Goal: Information Seeking & Learning: Understand process/instructions

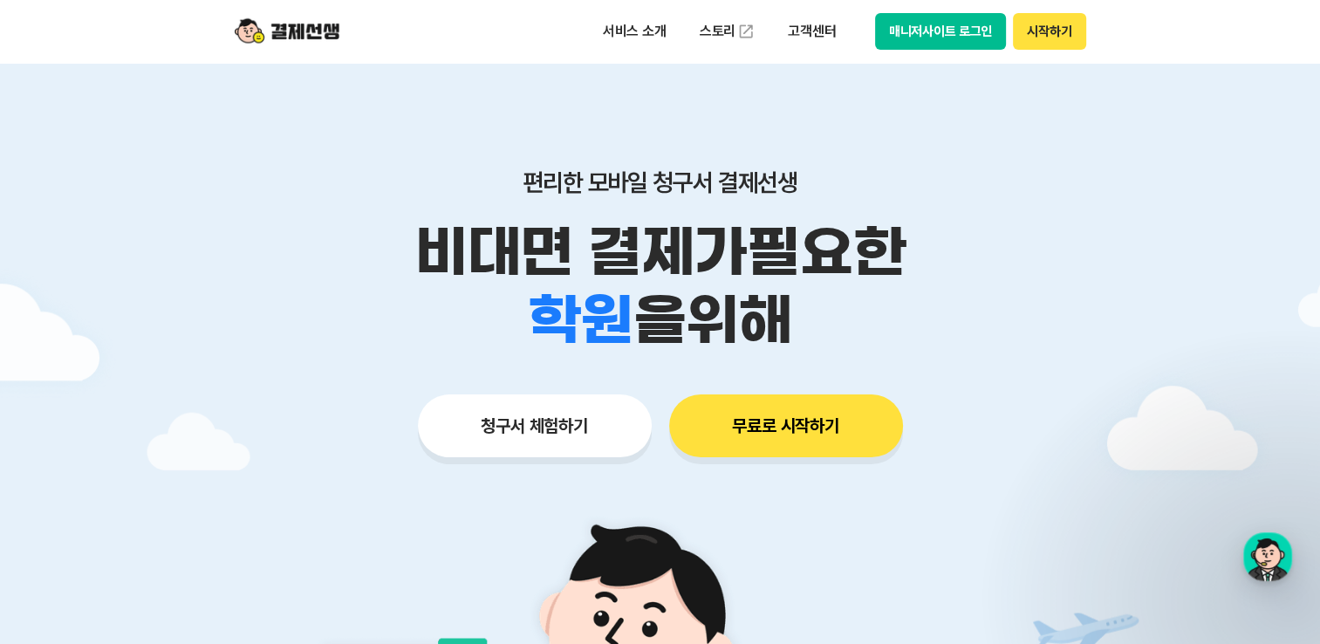
click at [941, 34] on button "매니저사이트 로그인" at bounding box center [941, 31] width 132 height 37
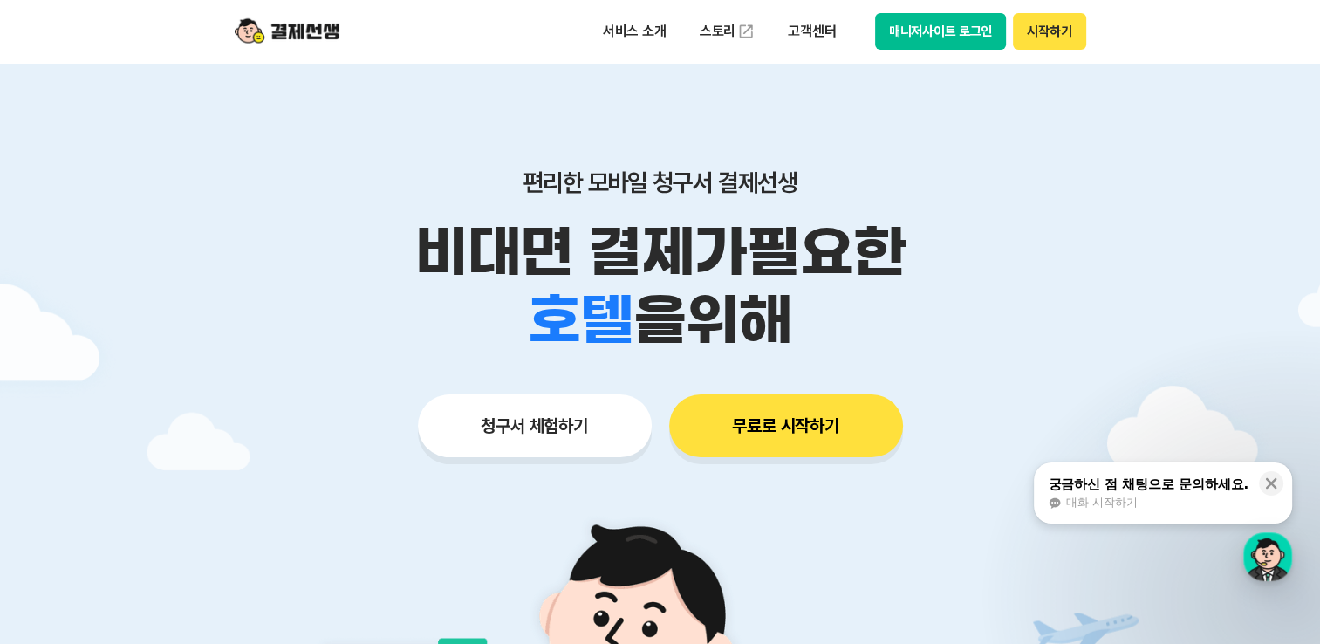
click at [925, 41] on button "매니저사이트 로그인" at bounding box center [941, 31] width 132 height 37
click at [956, 24] on button "매니저사이트 로그인" at bounding box center [941, 31] width 132 height 37
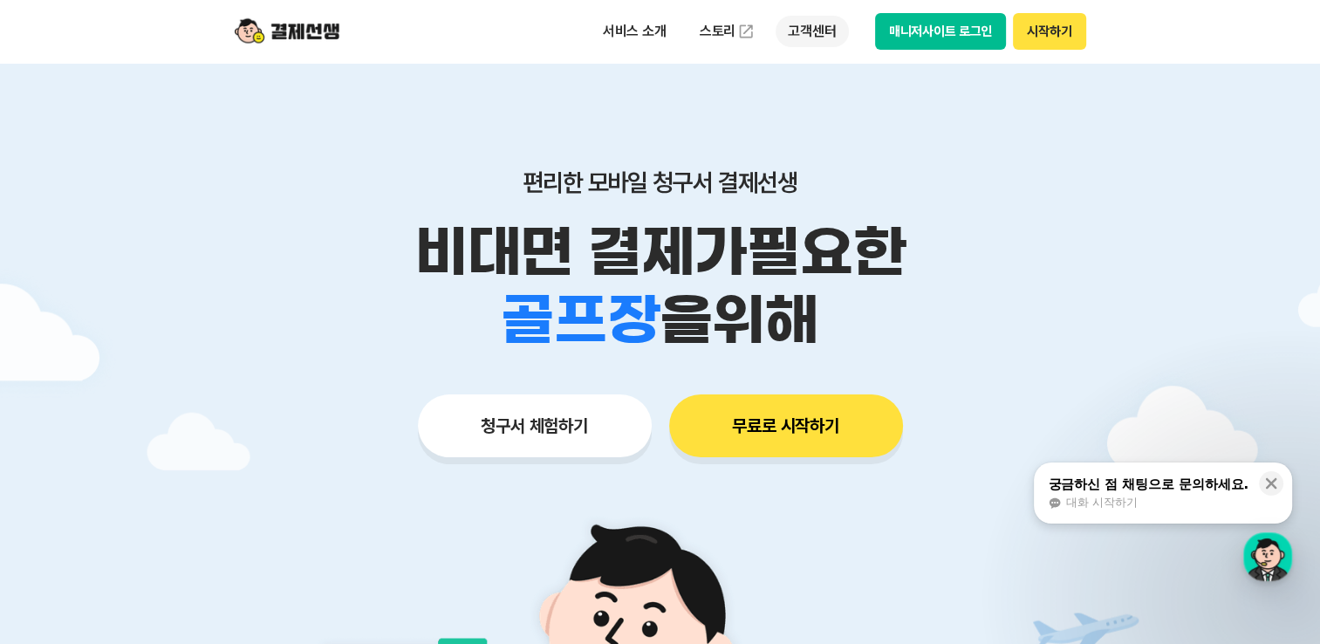
click at [788, 26] on p "고객센터" at bounding box center [811, 31] width 72 height 31
click at [947, 27] on button "매니저사이트 로그인" at bounding box center [941, 31] width 132 height 37
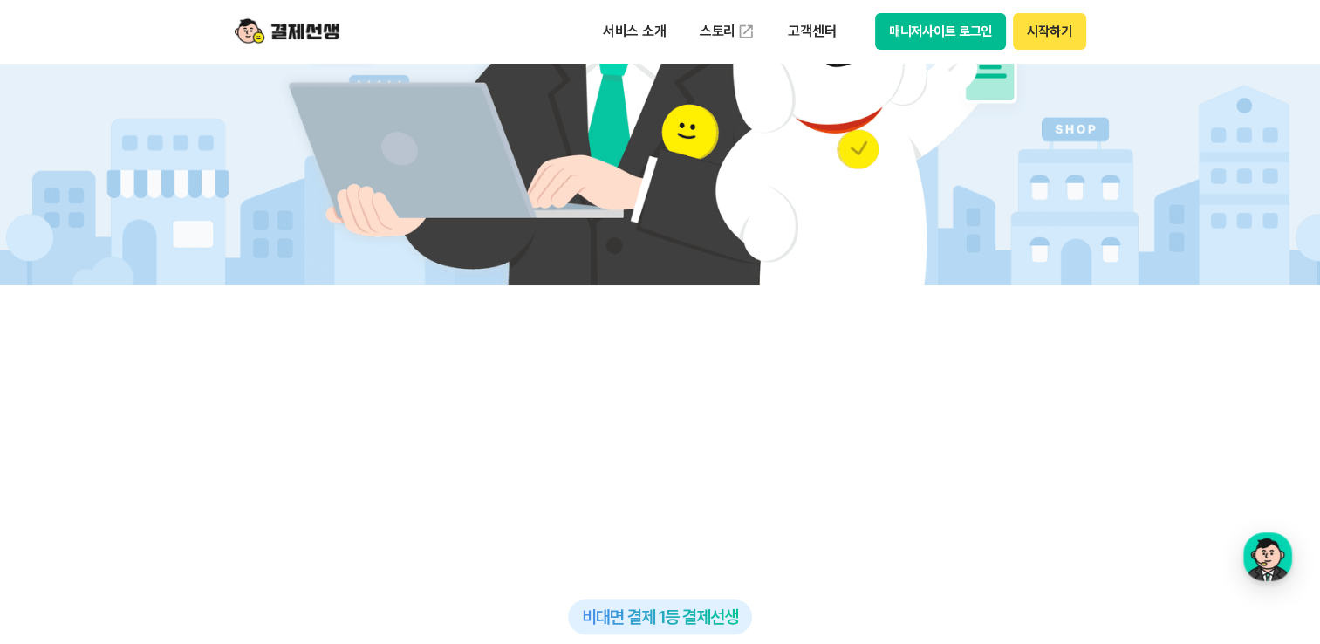
scroll to position [1047, 0]
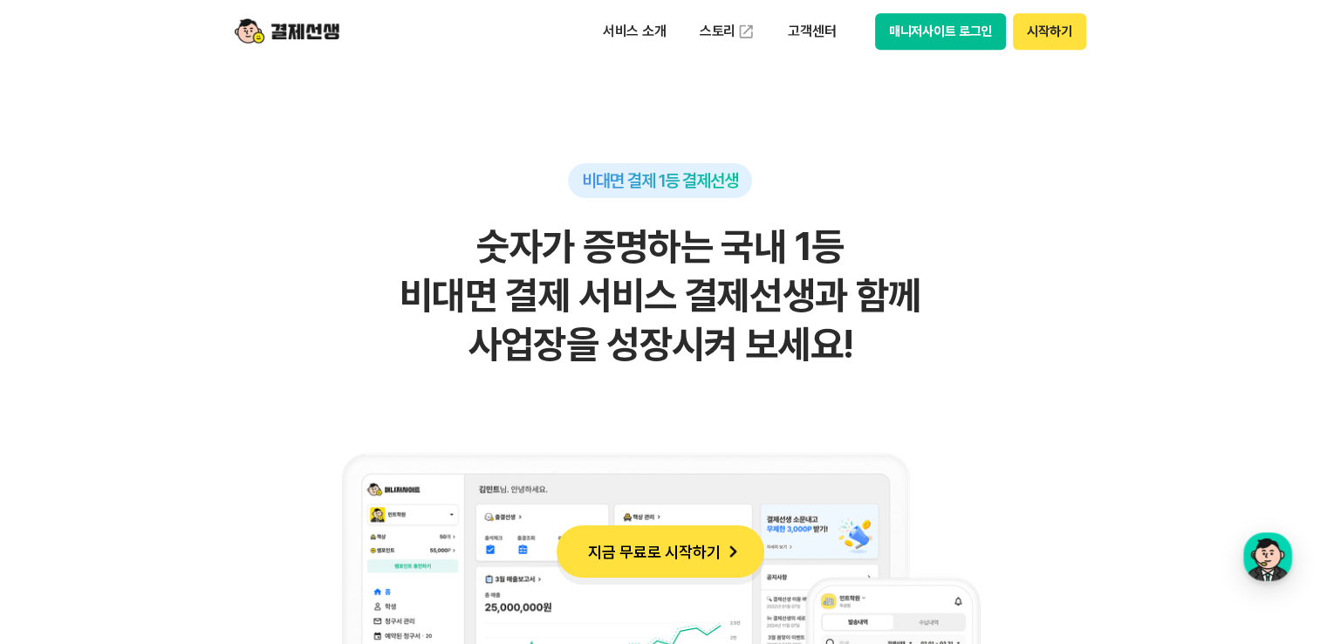
click at [1045, 37] on button "시작하기" at bounding box center [1049, 31] width 72 height 37
click at [937, 38] on button "매니저사이트 로그인" at bounding box center [941, 31] width 132 height 37
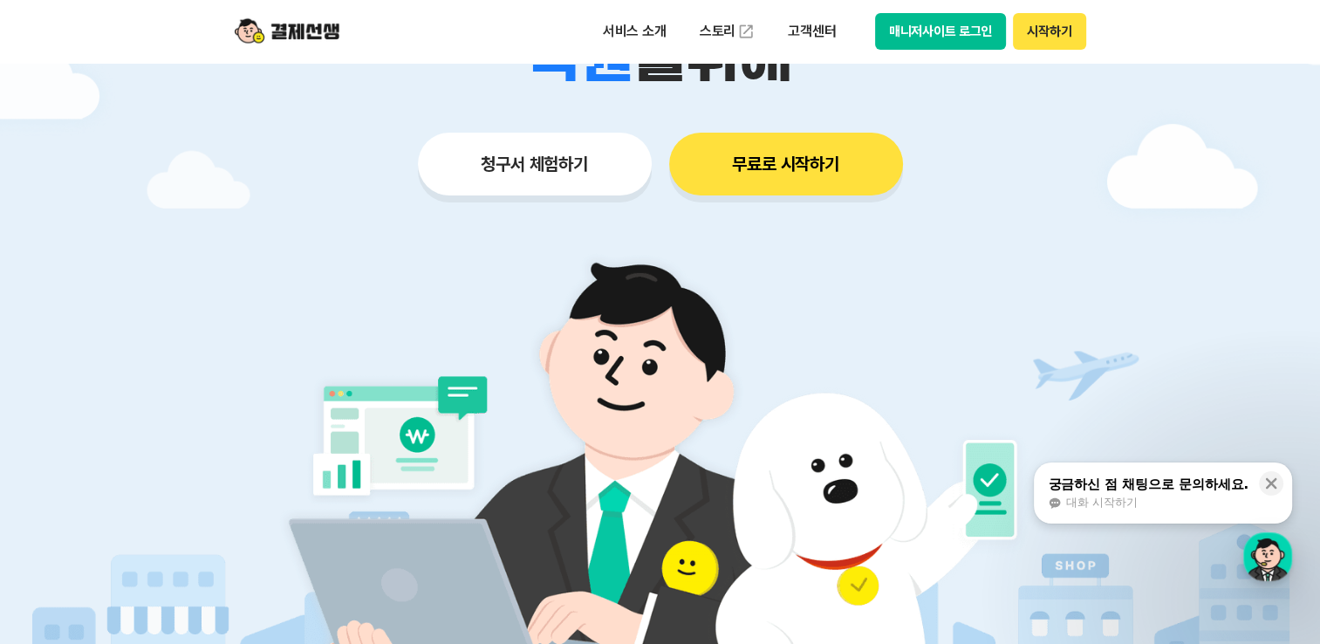
click at [933, 36] on button "매니저사이트 로그인" at bounding box center [941, 31] width 132 height 37
click at [945, 233] on img at bounding box center [660, 476] width 816 height 489
click at [912, 22] on button "매니저사이트 로그인" at bounding box center [941, 31] width 132 height 37
click at [792, 35] on p "고객센터" at bounding box center [811, 31] width 72 height 31
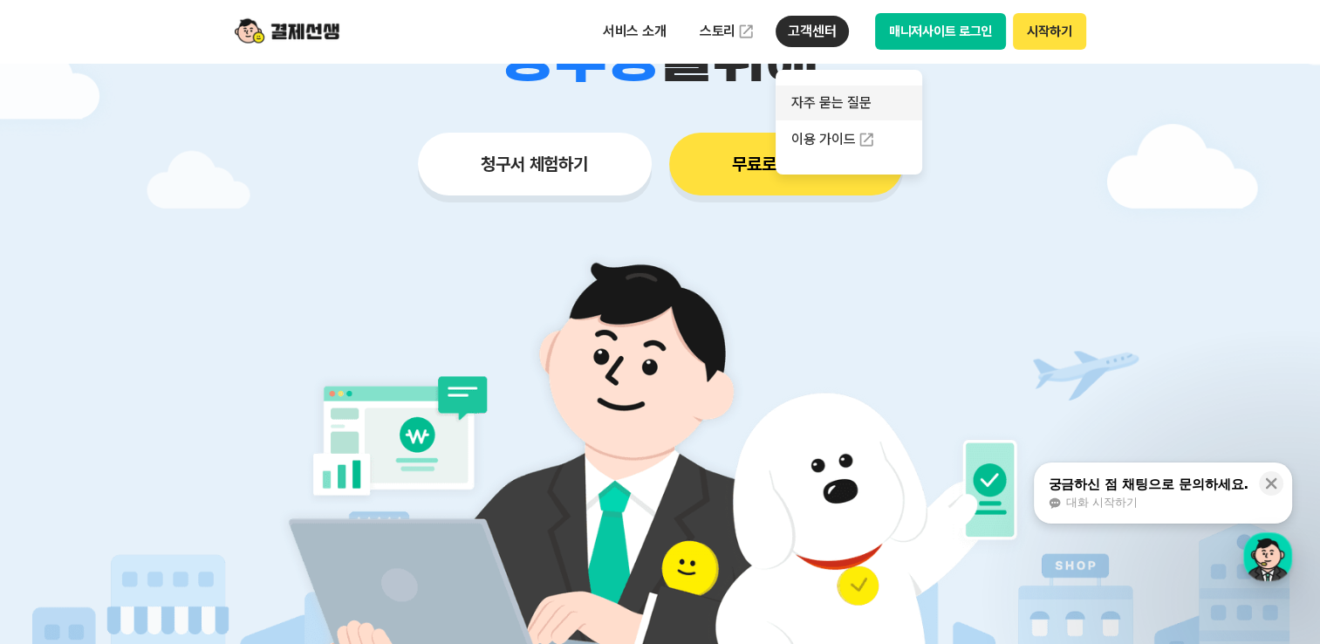
click at [826, 99] on link "자주 묻는 질문" at bounding box center [848, 102] width 147 height 35
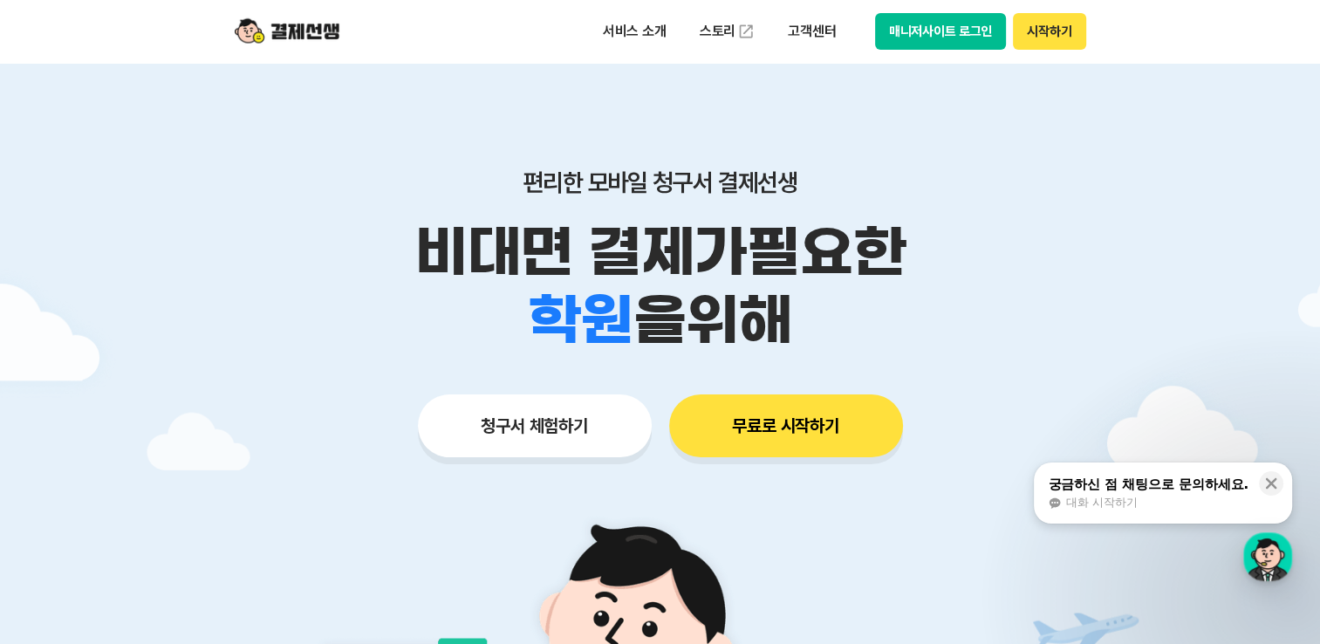
click at [945, 47] on button "매니저사이트 로그인" at bounding box center [941, 31] width 132 height 37
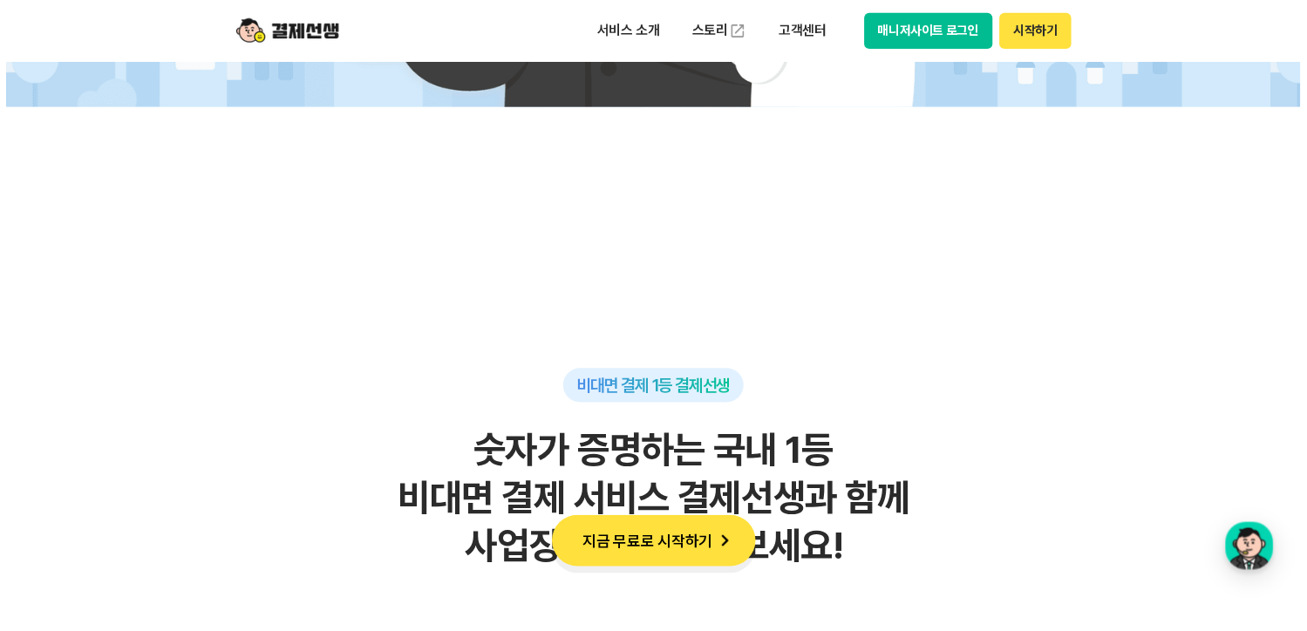
scroll to position [523, 0]
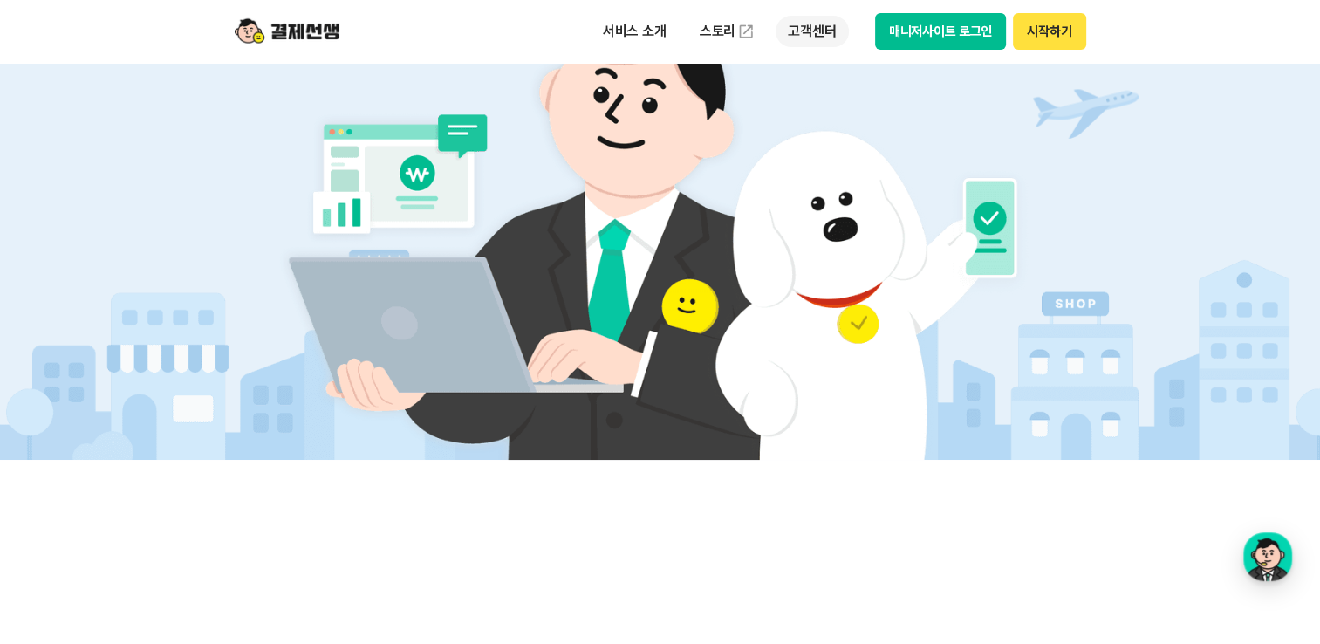
click at [816, 30] on p "고객센터" at bounding box center [811, 31] width 72 height 31
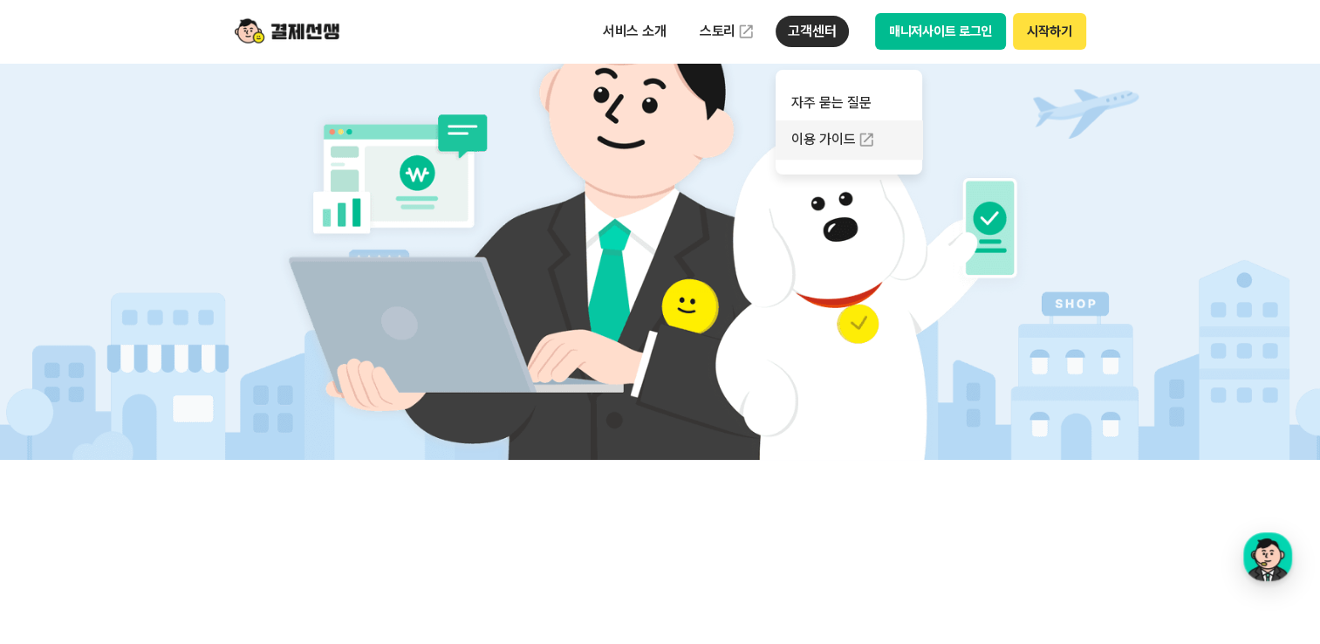
click at [818, 137] on link "이용 가이드" at bounding box center [848, 139] width 147 height 38
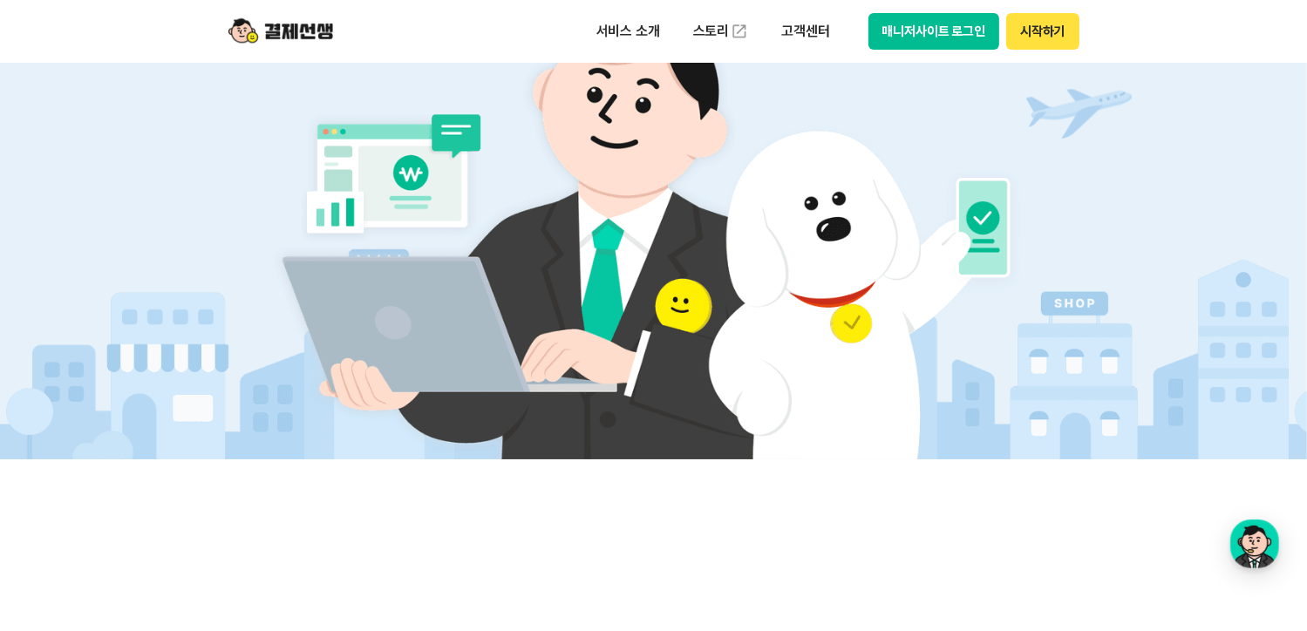
click at [1041, 42] on button "시작하기" at bounding box center [1043, 31] width 72 height 37
click at [928, 30] on button "매니저사이트 로그인" at bounding box center [935, 31] width 132 height 37
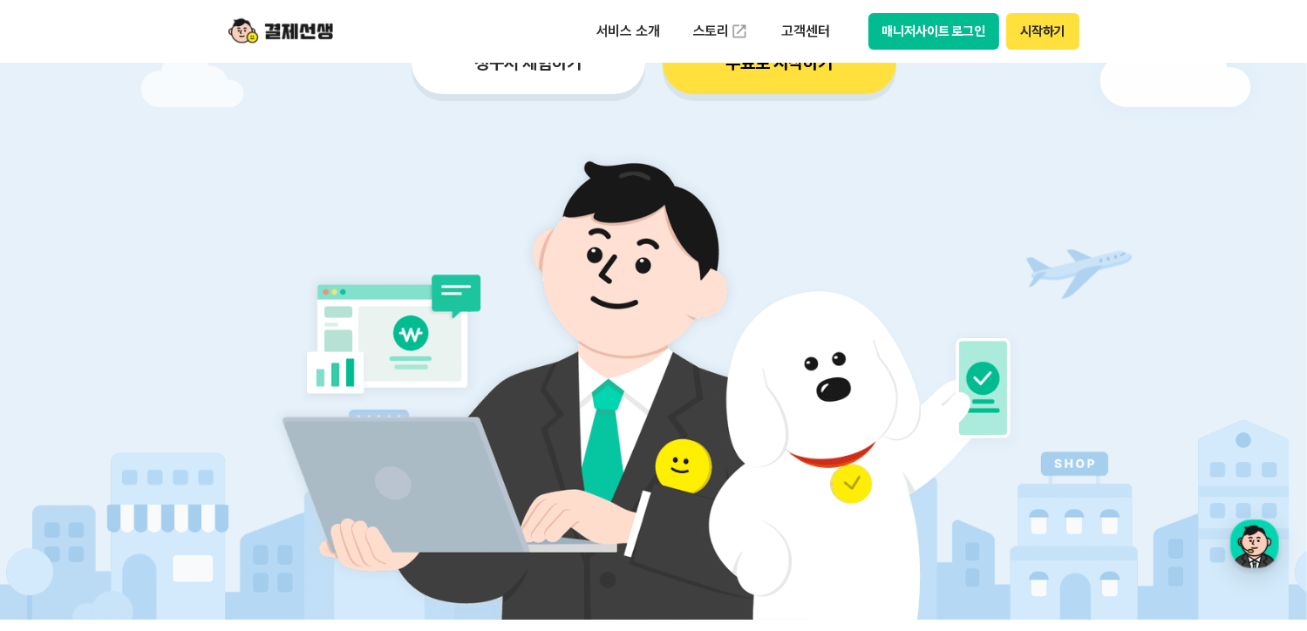
scroll to position [349, 0]
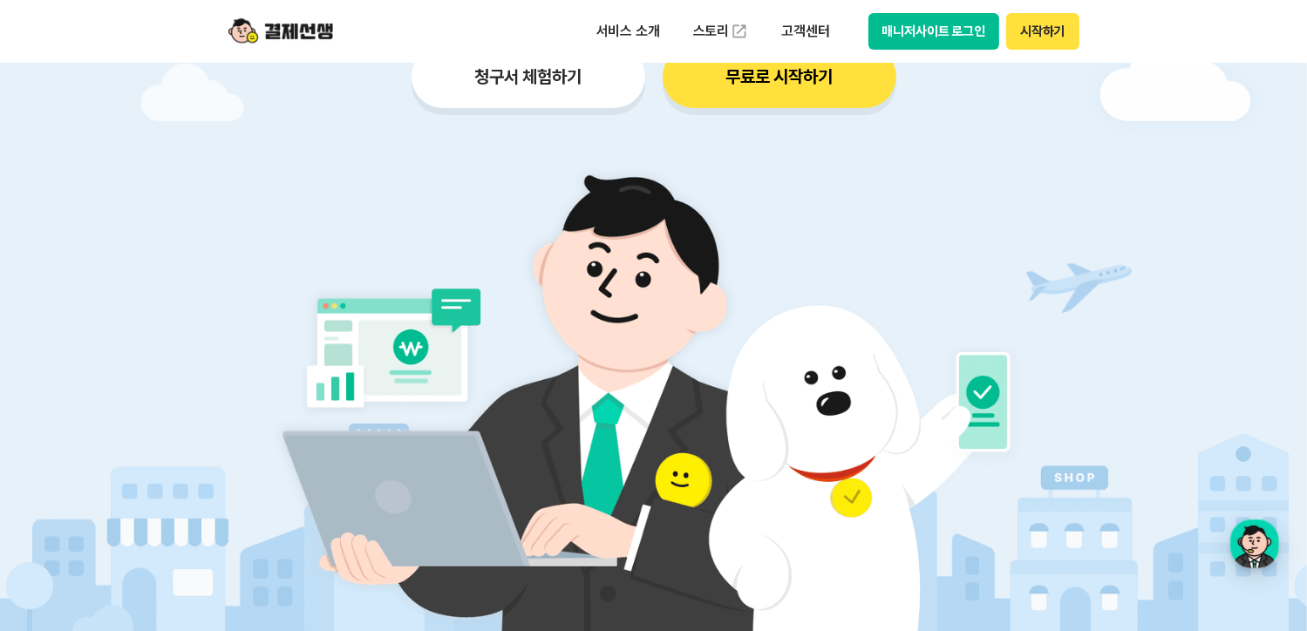
click at [951, 34] on button "매니저사이트 로그인" at bounding box center [935, 31] width 132 height 37
click at [559, 85] on button "청구서 체험하기" at bounding box center [529, 76] width 234 height 63
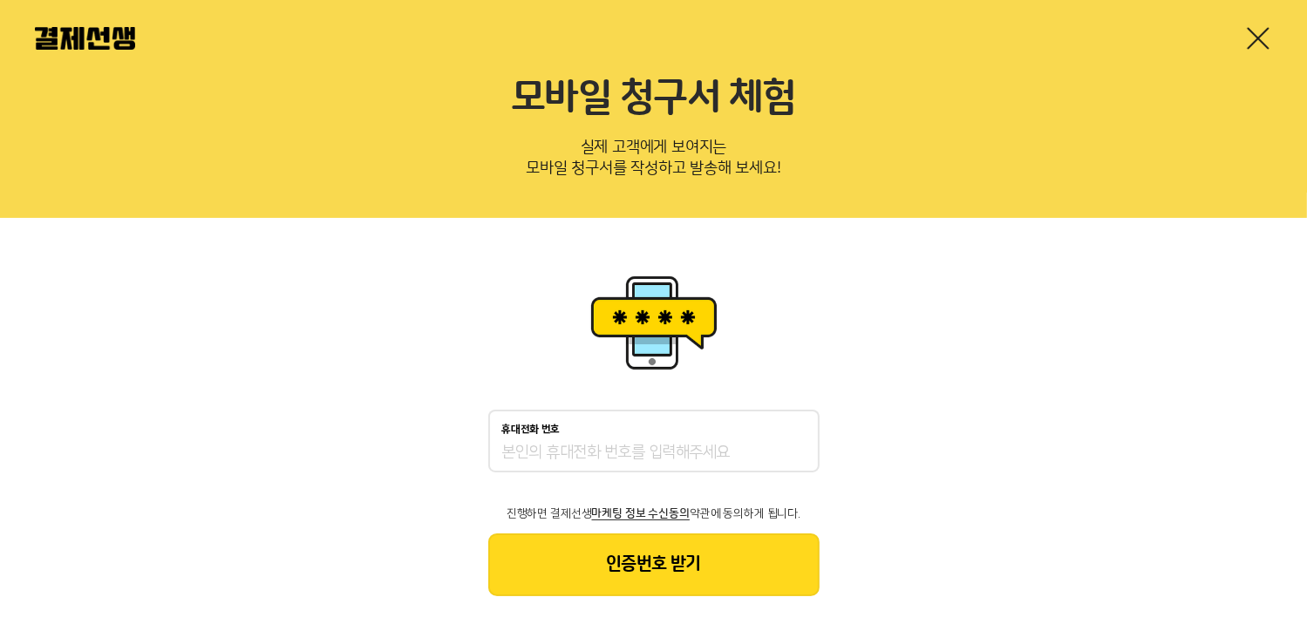
scroll to position [46, 0]
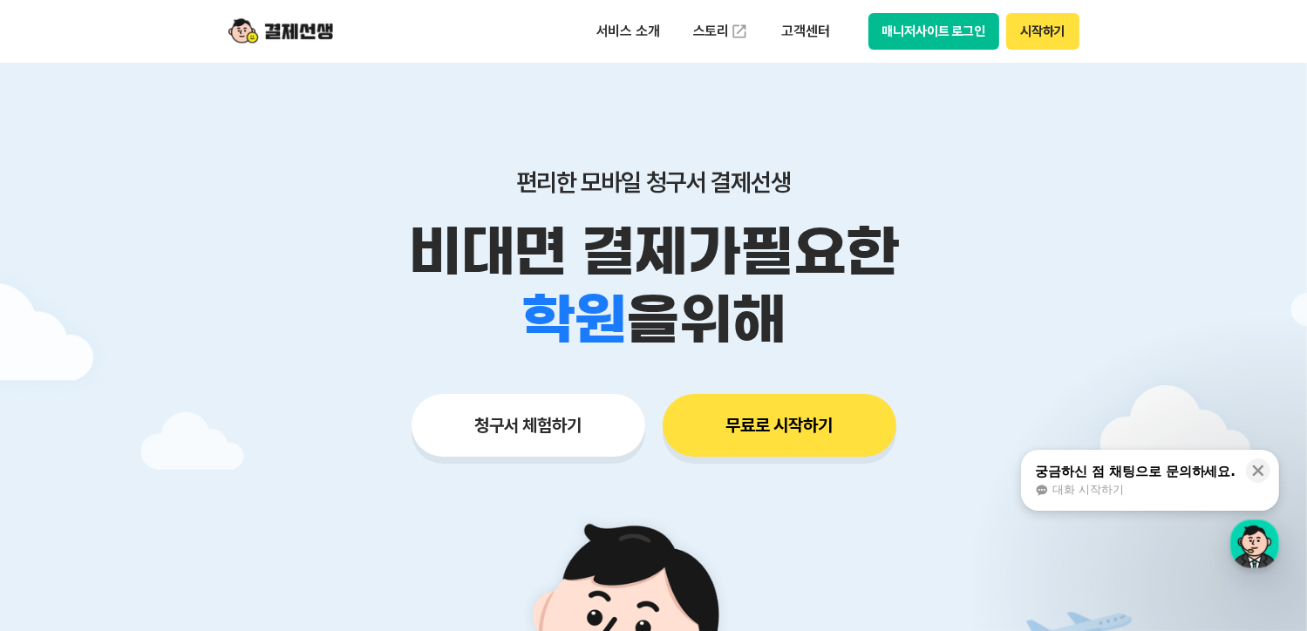
click at [916, 27] on button "매니저사이트 로그인" at bounding box center [935, 31] width 132 height 37
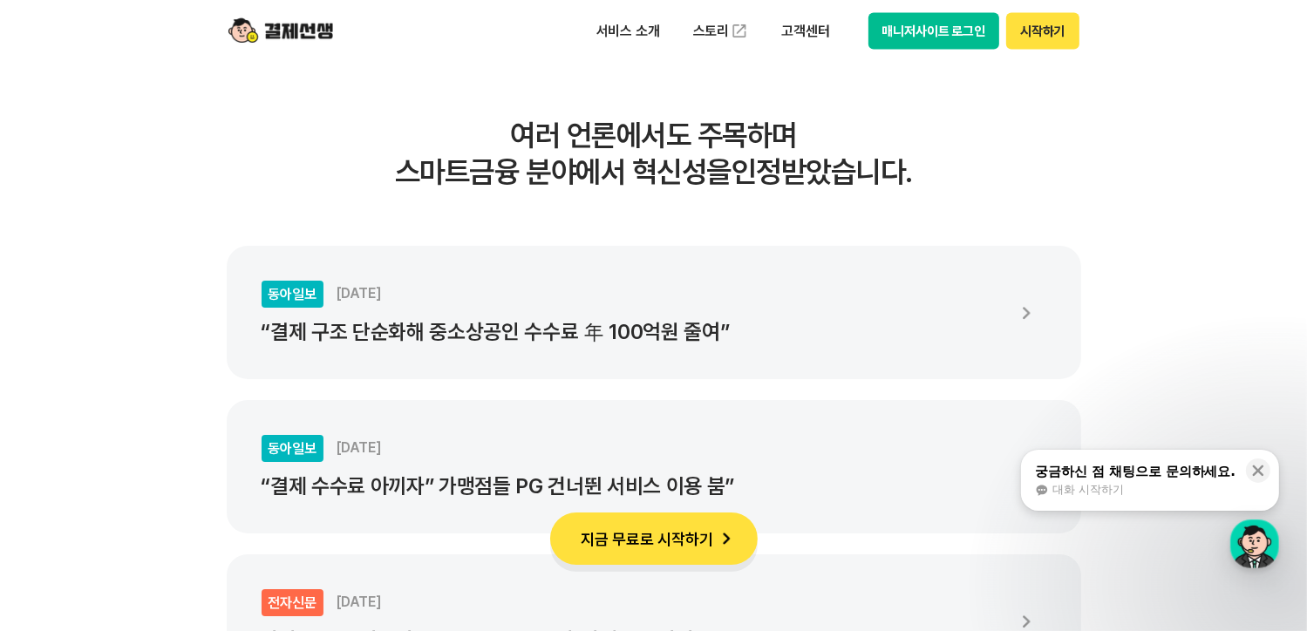
scroll to position [3576, 0]
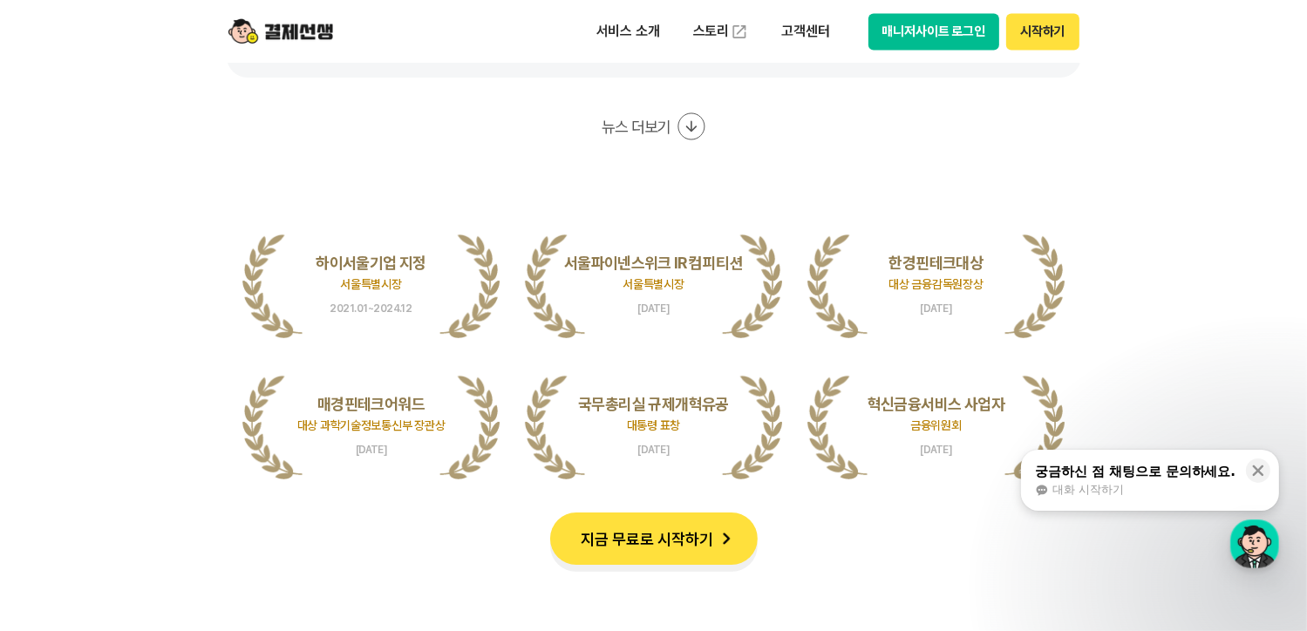
click at [928, 24] on button "매니저사이트 로그인" at bounding box center [935, 31] width 132 height 37
click at [921, 29] on button "매니저사이트 로그인" at bounding box center [935, 31] width 132 height 37
